Goal: Information Seeking & Learning: Find specific page/section

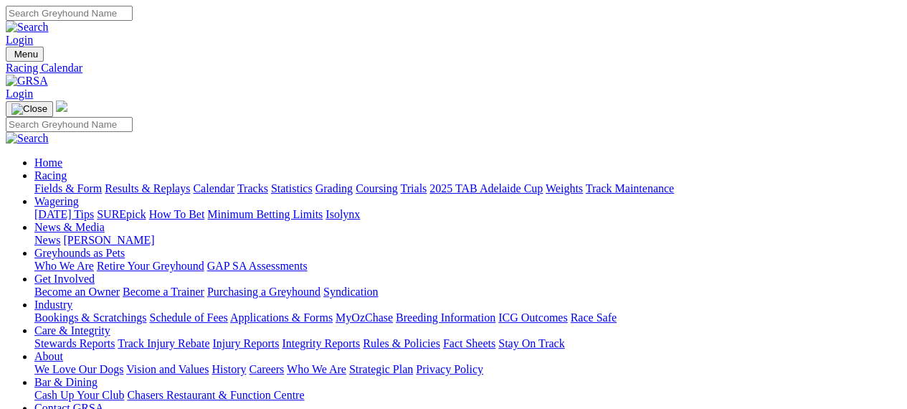
click at [72, 182] on link "Fields & Form" at bounding box center [67, 188] width 67 height 12
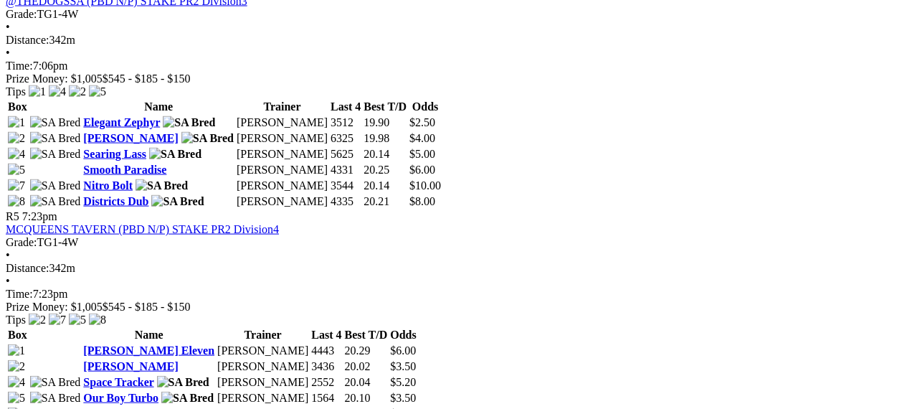
scroll to position [1434, 0]
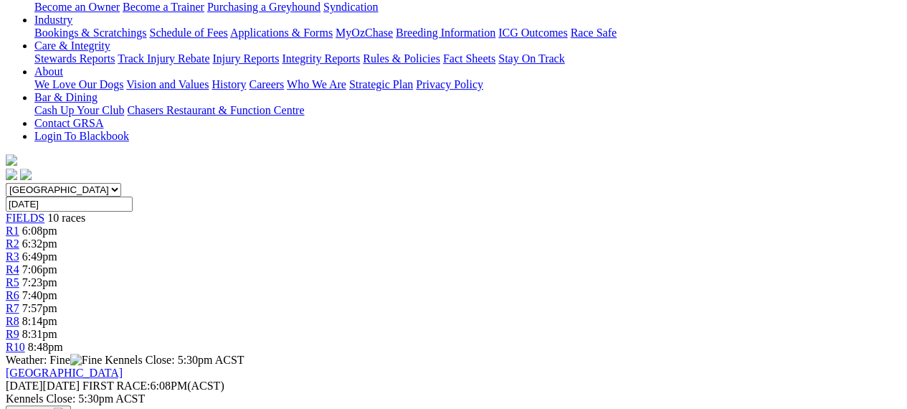
scroll to position [287, 0]
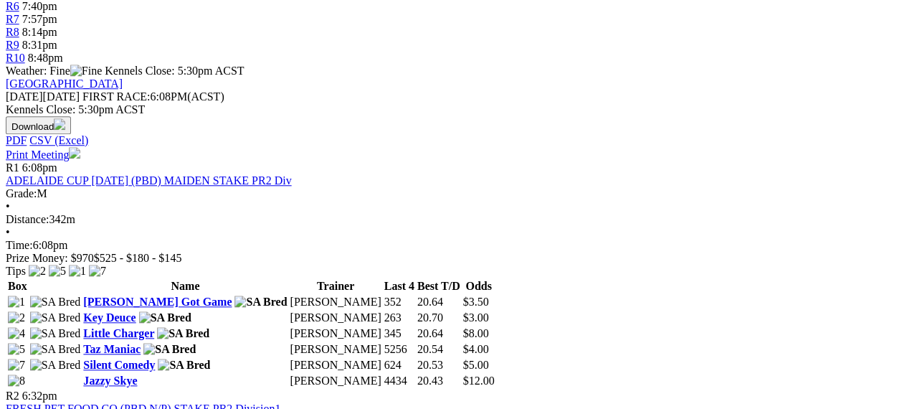
scroll to position [602, 0]
